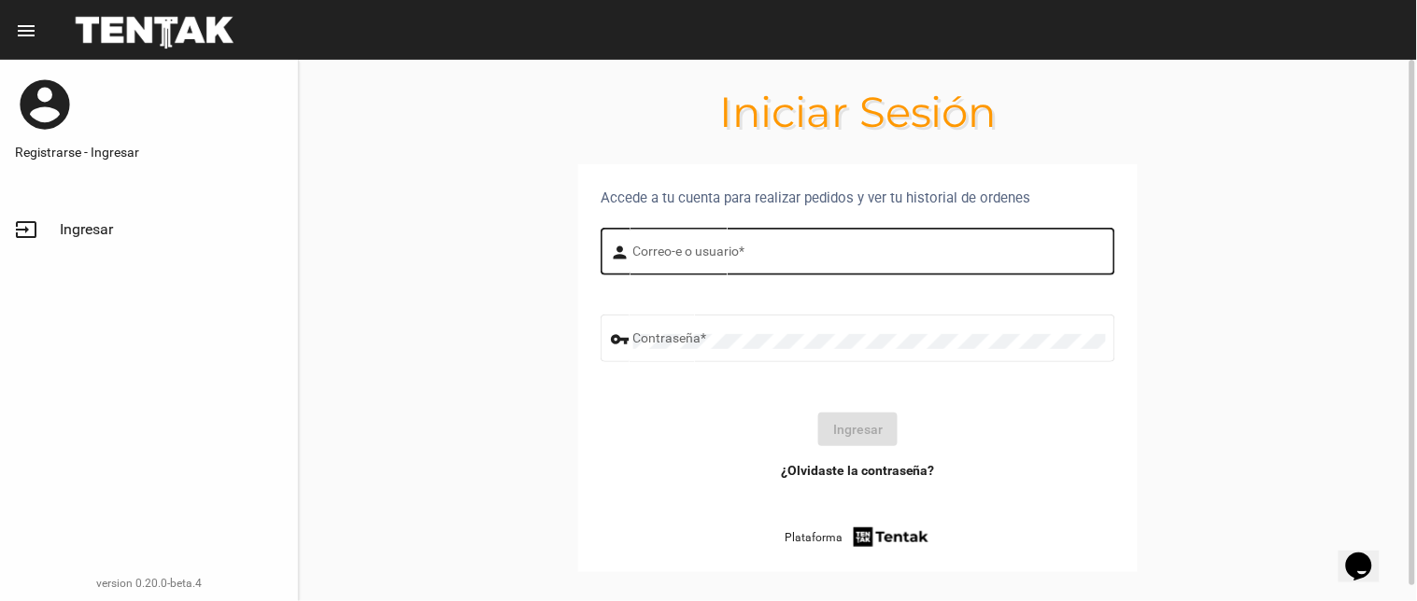
click at [715, 239] on div "Correo-e o usuario *" at bounding box center [869, 249] width 473 height 51
click at [734, 247] on input "Correo-e o usuario *" at bounding box center [869, 254] width 473 height 15
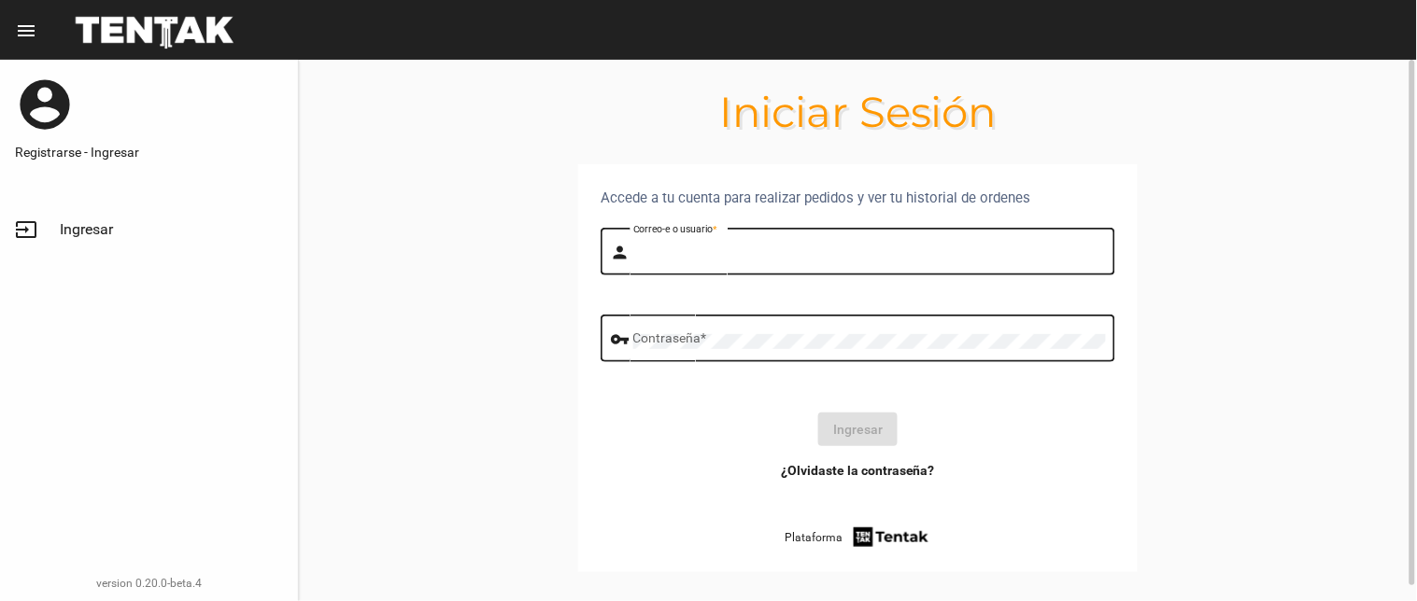
type input "[PERSON_NAME]"
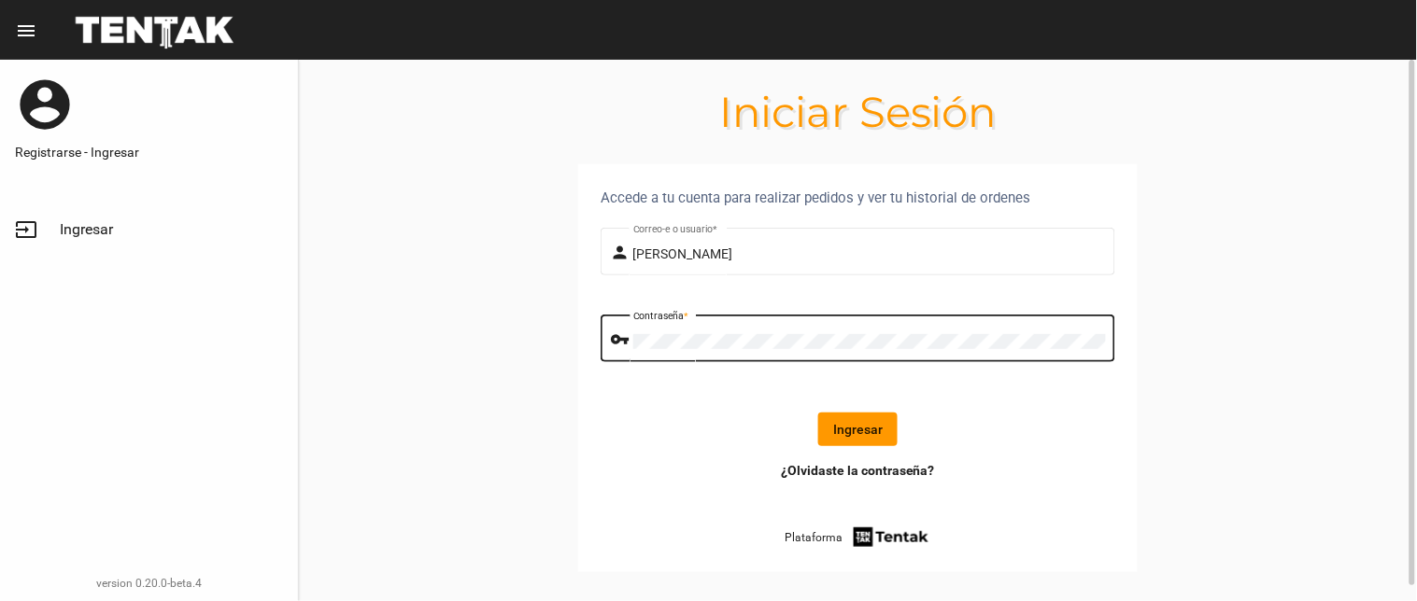
click at [865, 416] on button "Ingresar" at bounding box center [857, 430] width 79 height 34
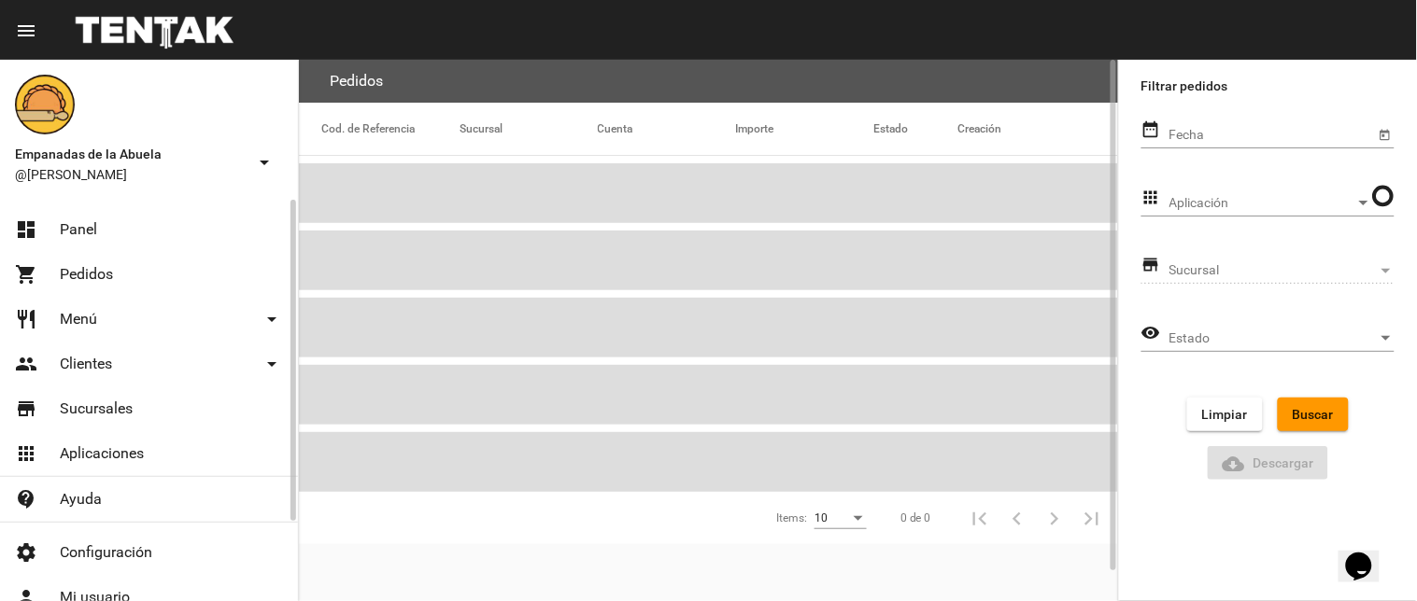
drag, startPoint x: 109, startPoint y: 218, endPoint x: 134, endPoint y: 233, distance: 29.0
click at [112, 219] on link "dashboard Panel" at bounding box center [149, 229] width 298 height 45
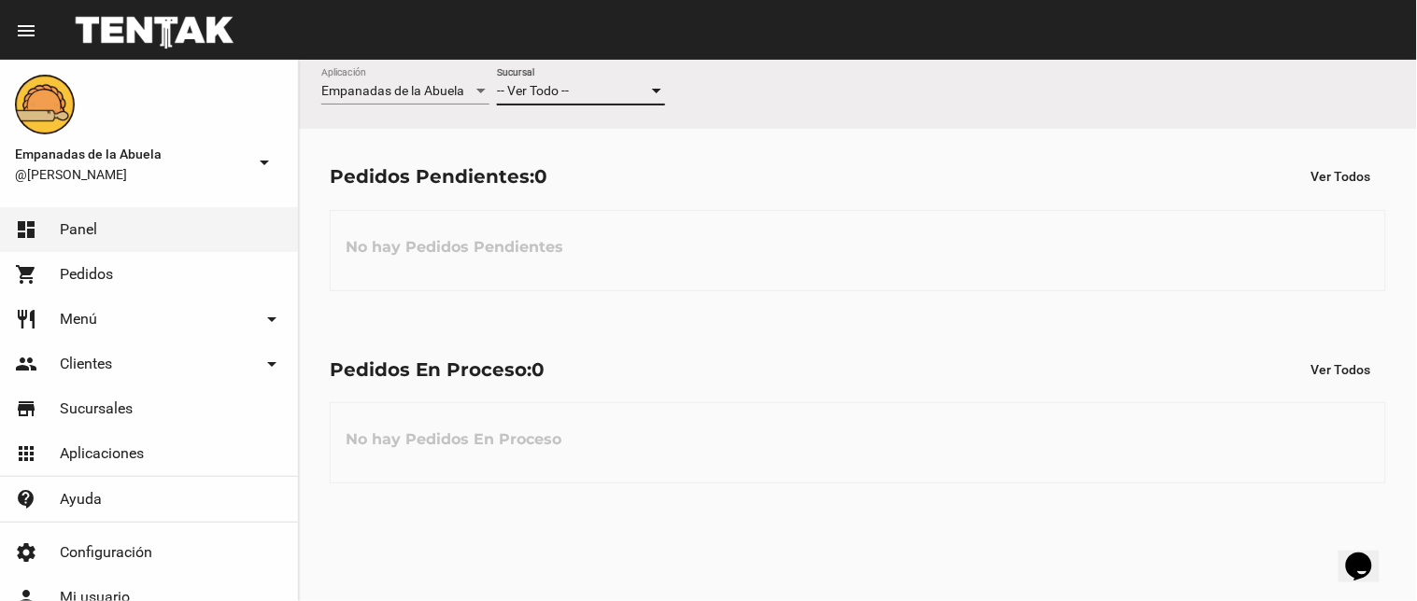
click at [527, 89] on span "-- Ver Todo --" at bounding box center [533, 90] width 72 height 15
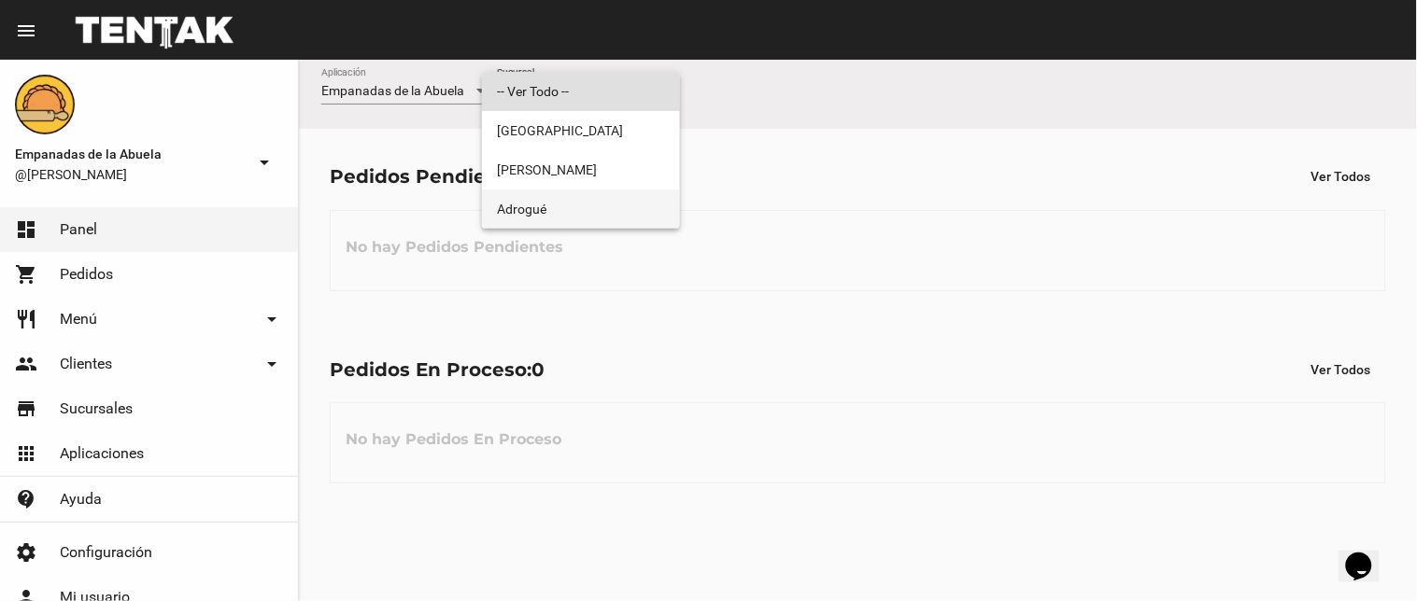
click at [489, 205] on mat-option "Adrogué" at bounding box center [581, 209] width 198 height 39
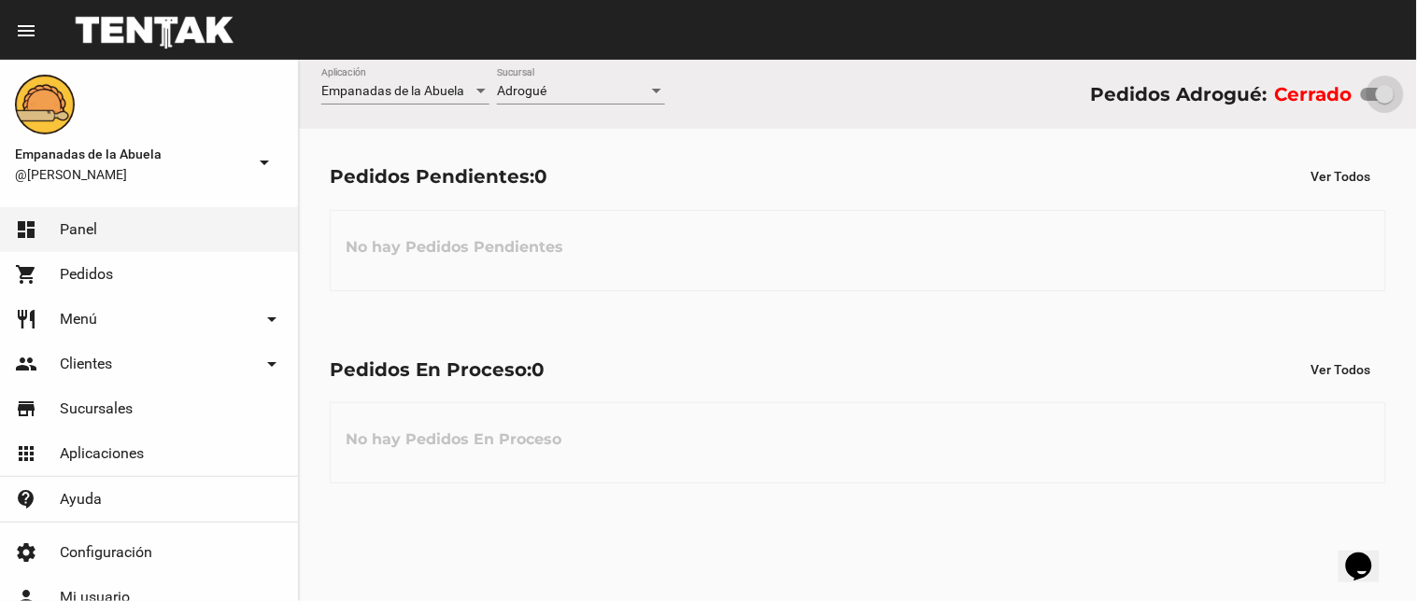
drag, startPoint x: 1371, startPoint y: 93, endPoint x: 1395, endPoint y: 97, distance: 24.6
click at [1395, 97] on div "Empanadas de la Abuela Aplicación Adrogué Sucursal Pedidos Adrogué: Cerrado" at bounding box center [858, 94] width 1118 height 69
checkbox input "true"
